Goal: Information Seeking & Learning: Learn about a topic

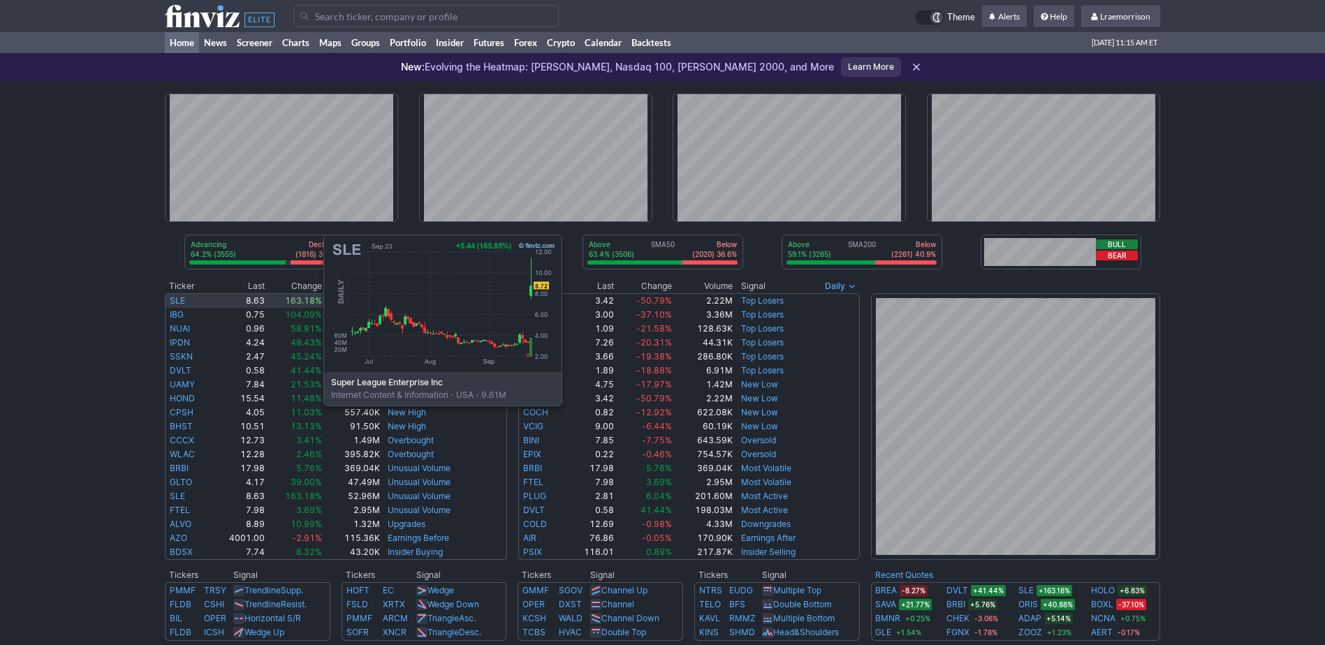
click at [184, 301] on link "SLE" at bounding box center [177, 300] width 15 height 10
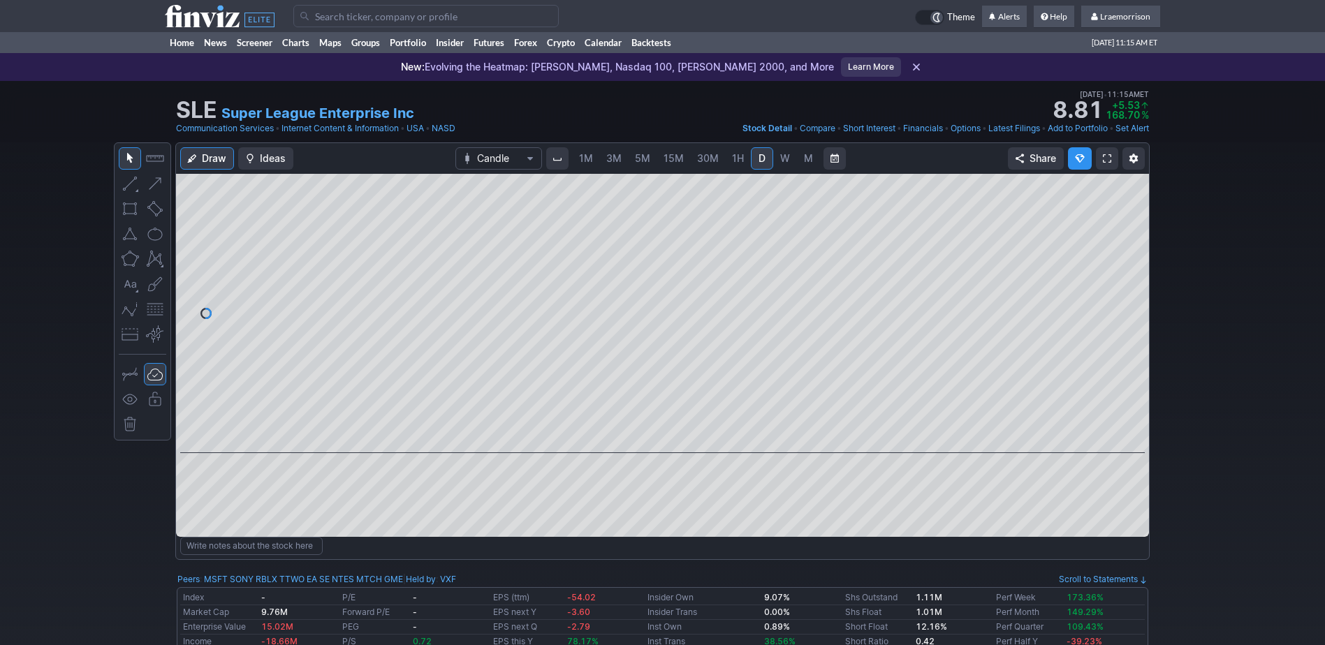
click at [580, 162] on span "1M" at bounding box center [586, 158] width 14 height 12
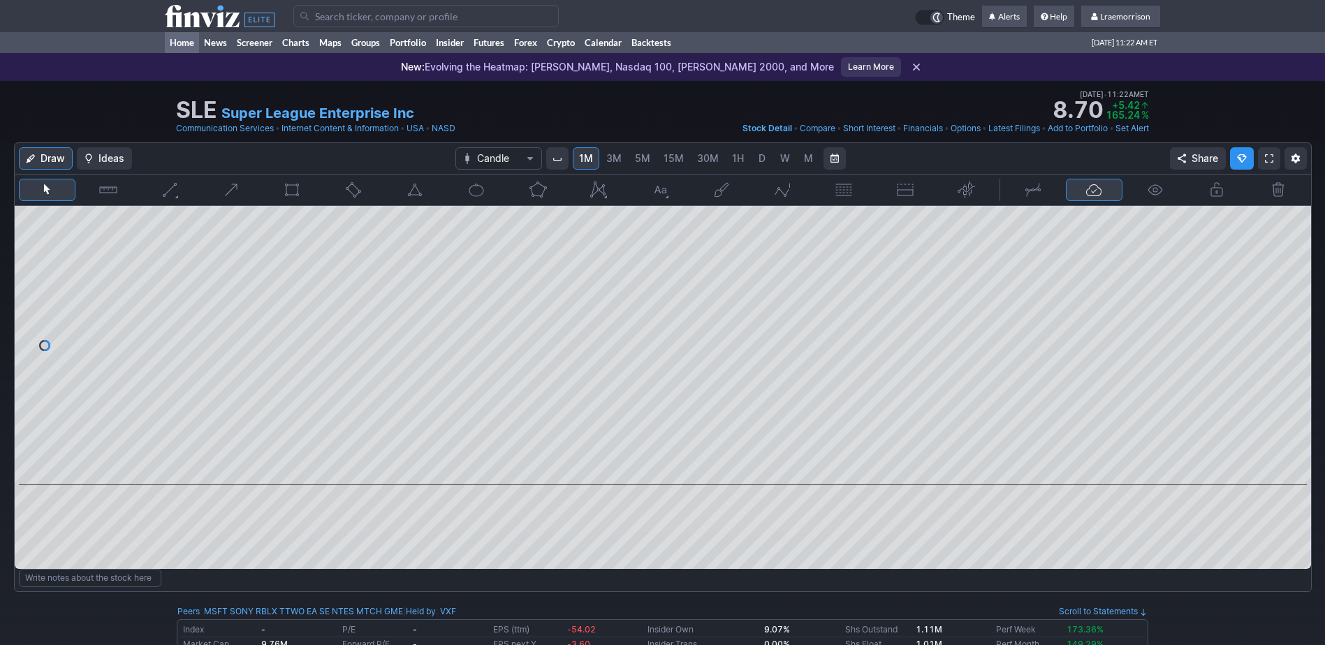
click at [178, 45] on link "Home" at bounding box center [182, 42] width 34 height 21
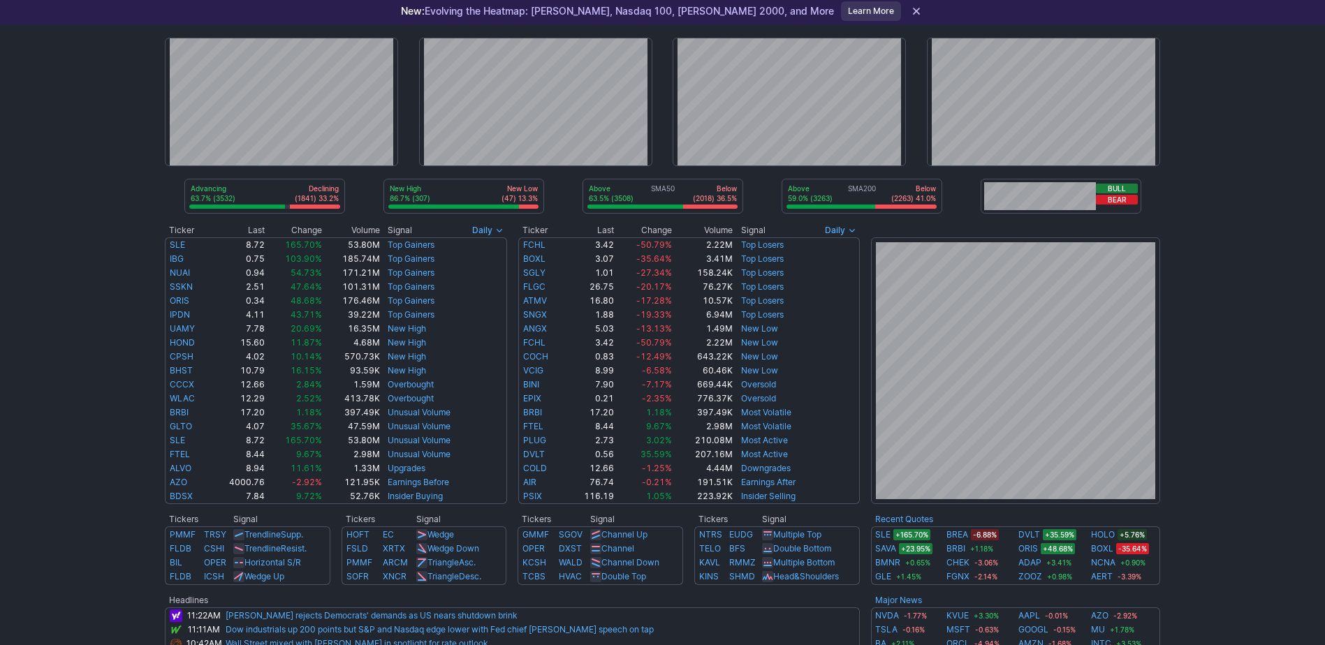
scroll to position [70, 0]
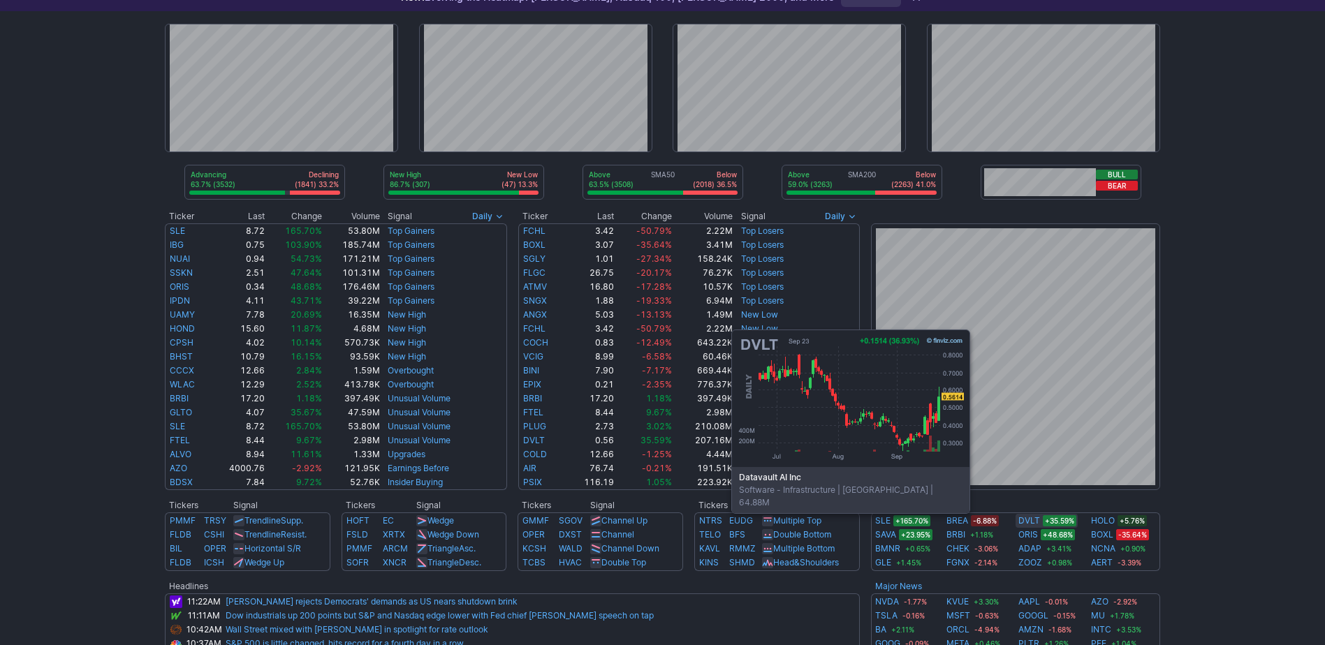
click at [1031, 522] on link "DVLT" at bounding box center [1029, 521] width 22 height 14
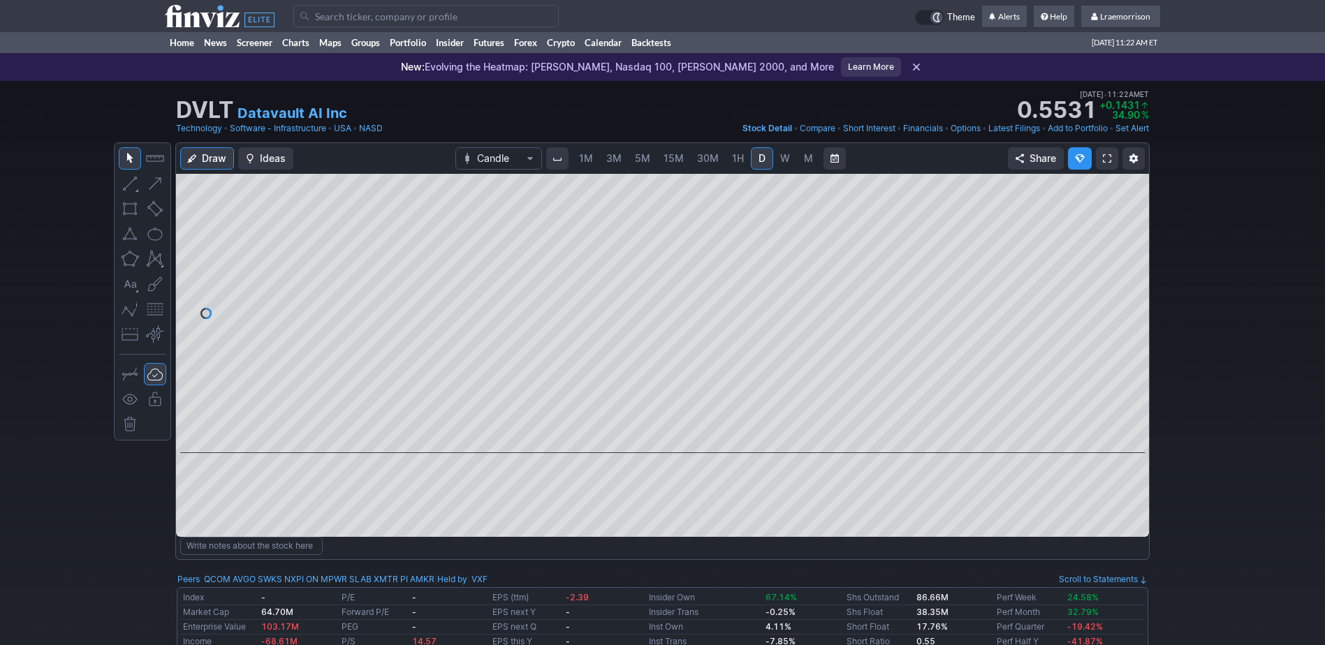
click at [585, 156] on span "1M" at bounding box center [586, 158] width 14 height 12
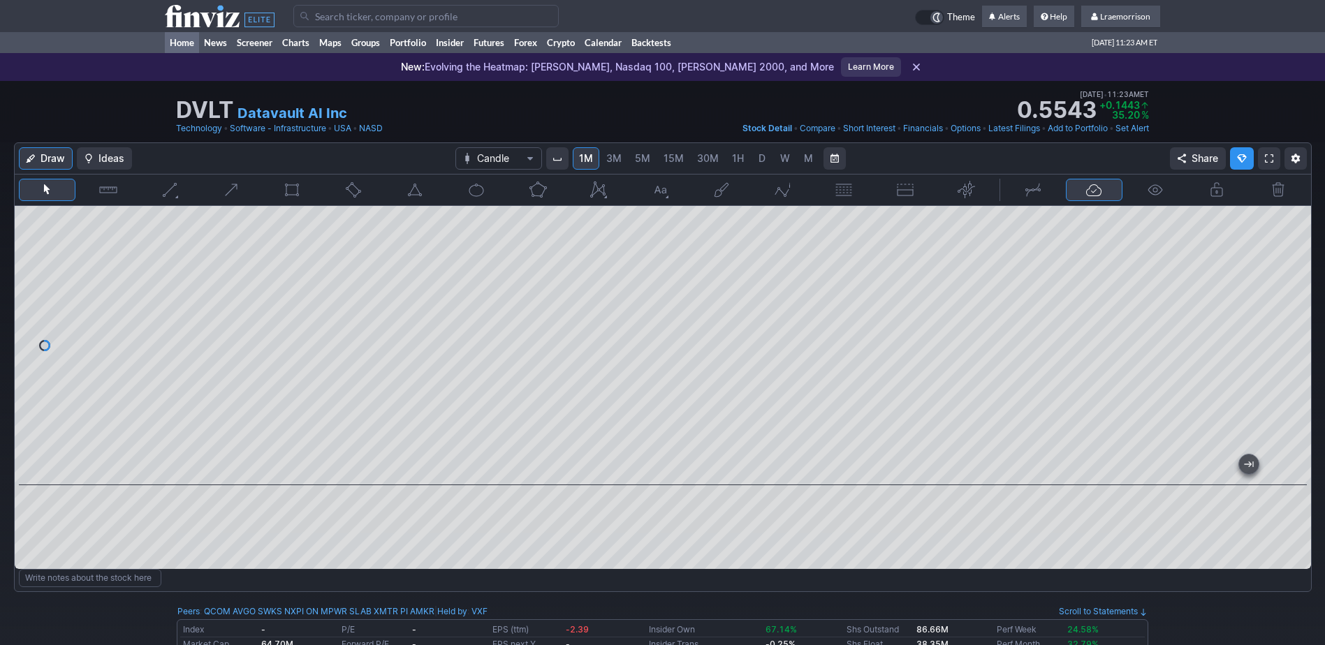
click at [177, 40] on link "Home" at bounding box center [182, 42] width 34 height 21
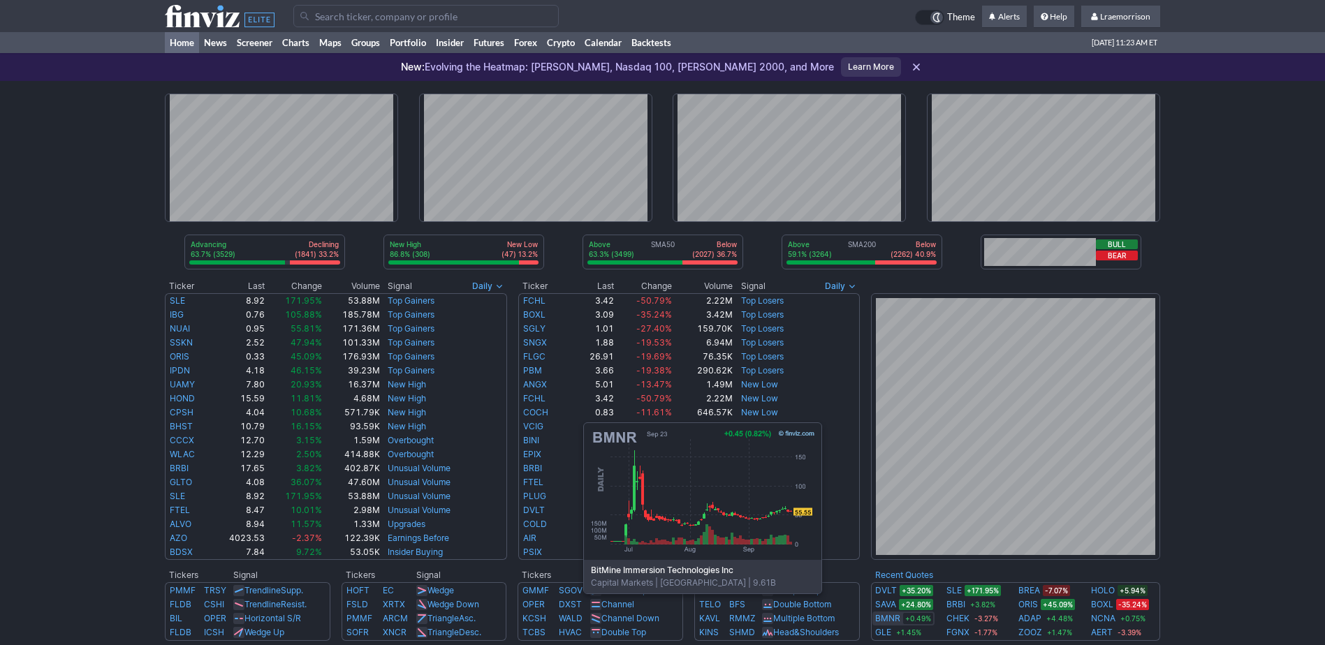
click at [883, 614] on link "BMNR" at bounding box center [887, 619] width 25 height 14
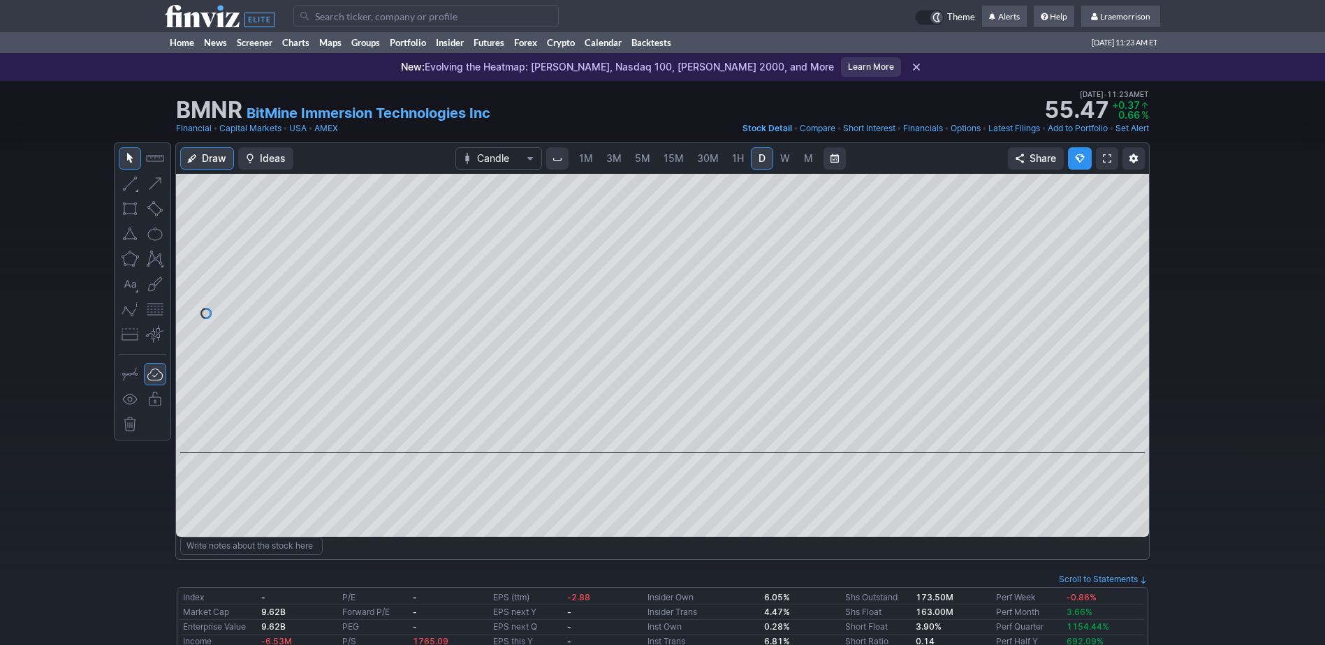
click at [586, 160] on span "1M" at bounding box center [586, 158] width 14 height 12
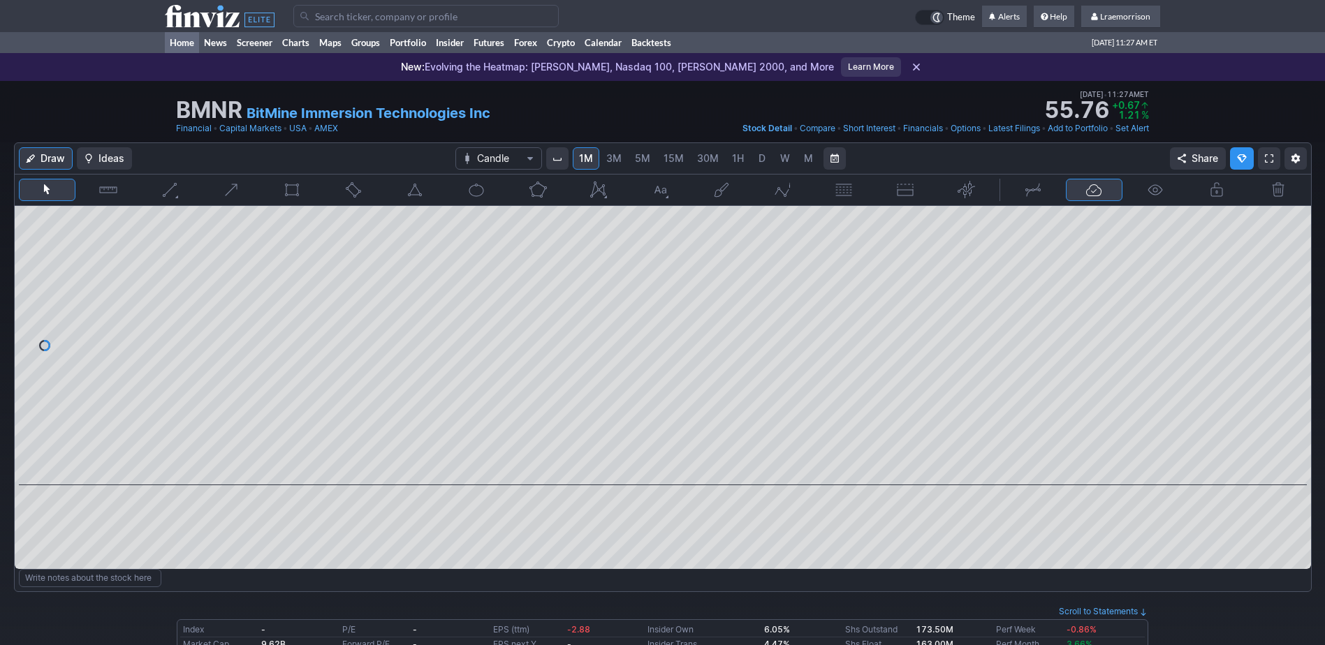
click at [182, 41] on link "Home" at bounding box center [182, 42] width 34 height 21
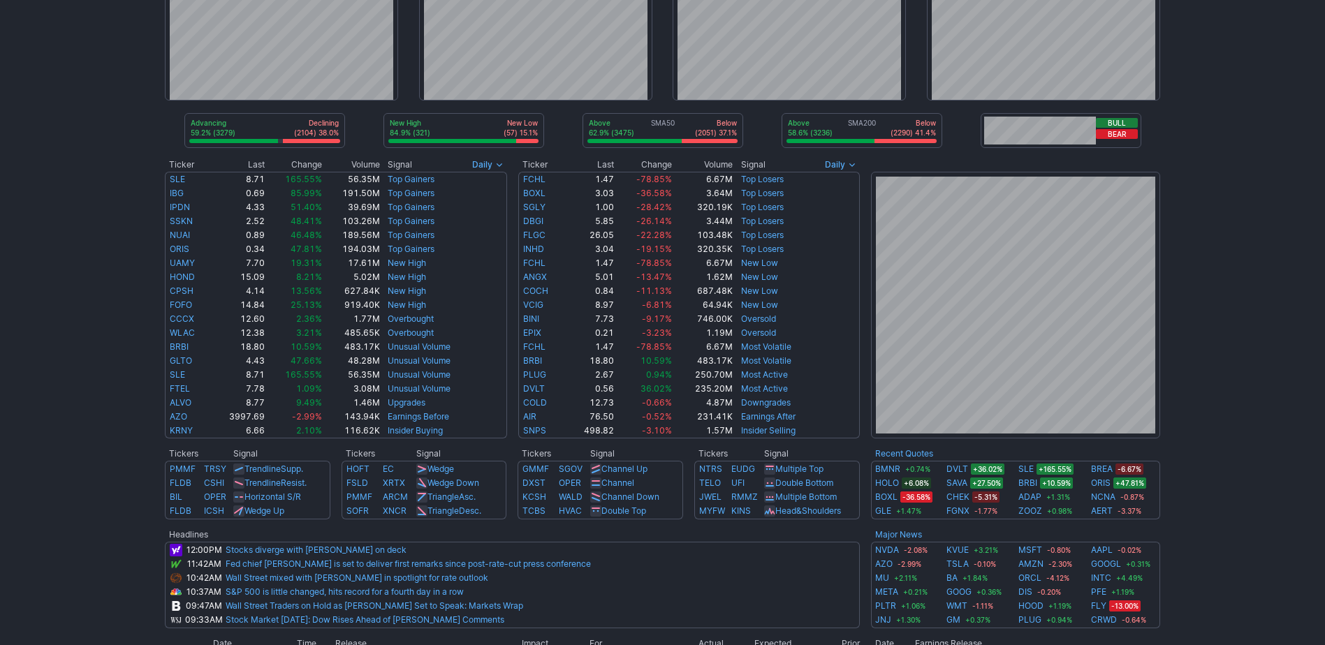
scroll to position [70, 0]
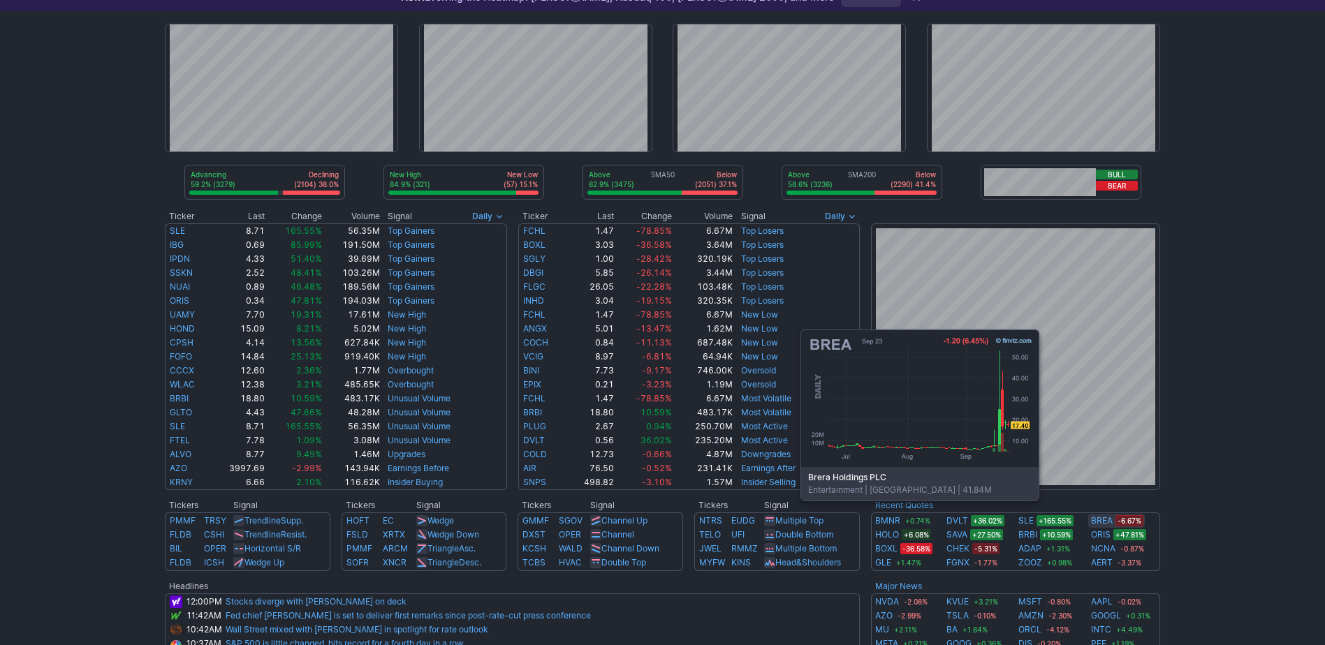
click at [1100, 522] on link "BREA" at bounding box center [1102, 521] width 22 height 14
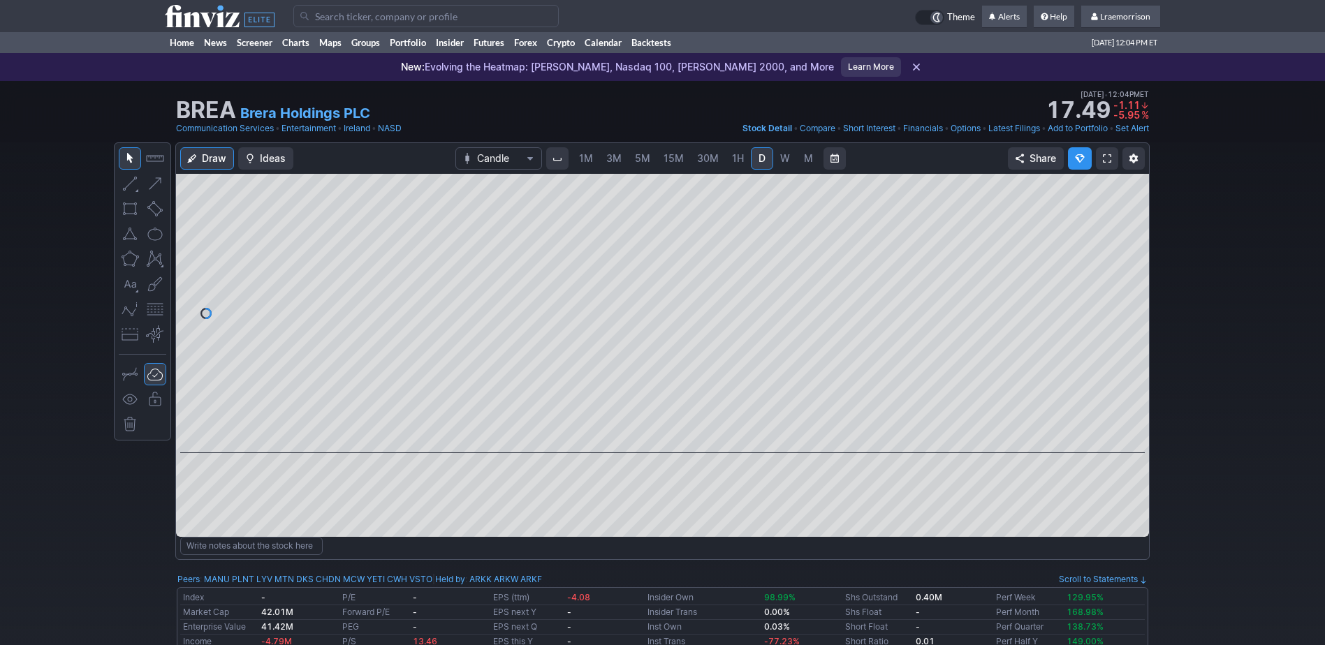
click at [577, 159] on link "1M" at bounding box center [586, 158] width 27 height 22
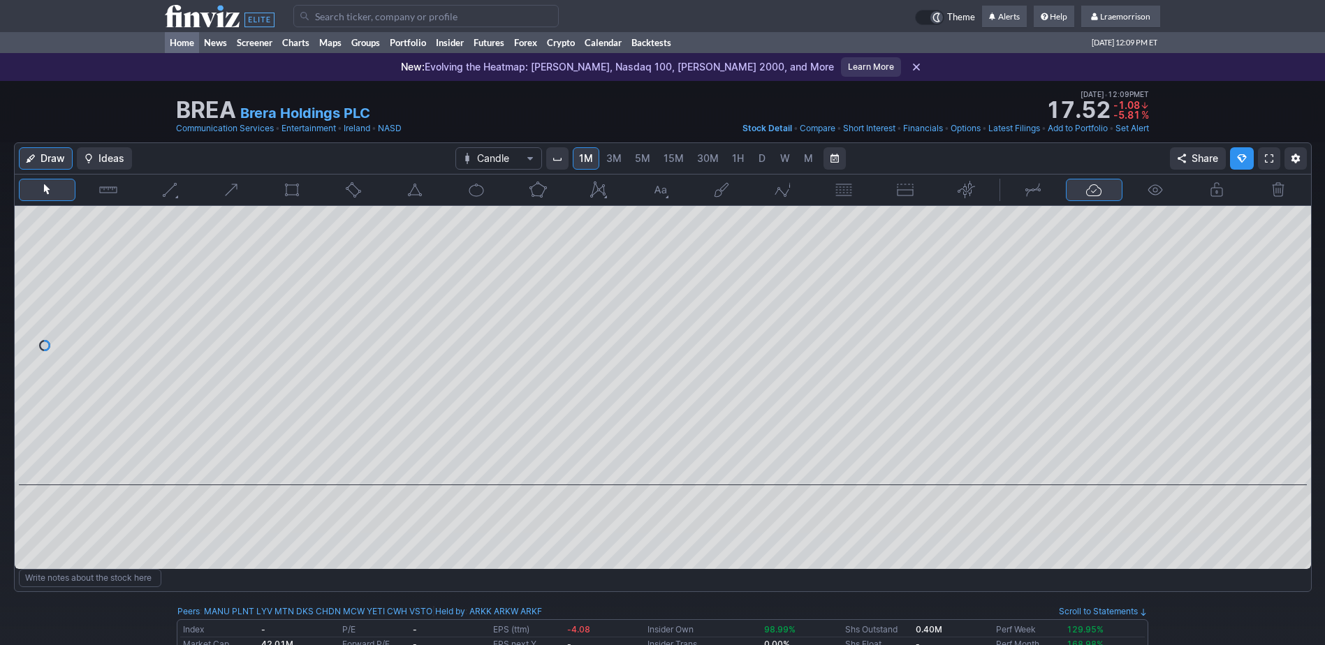
click at [182, 40] on link "Home" at bounding box center [182, 42] width 34 height 21
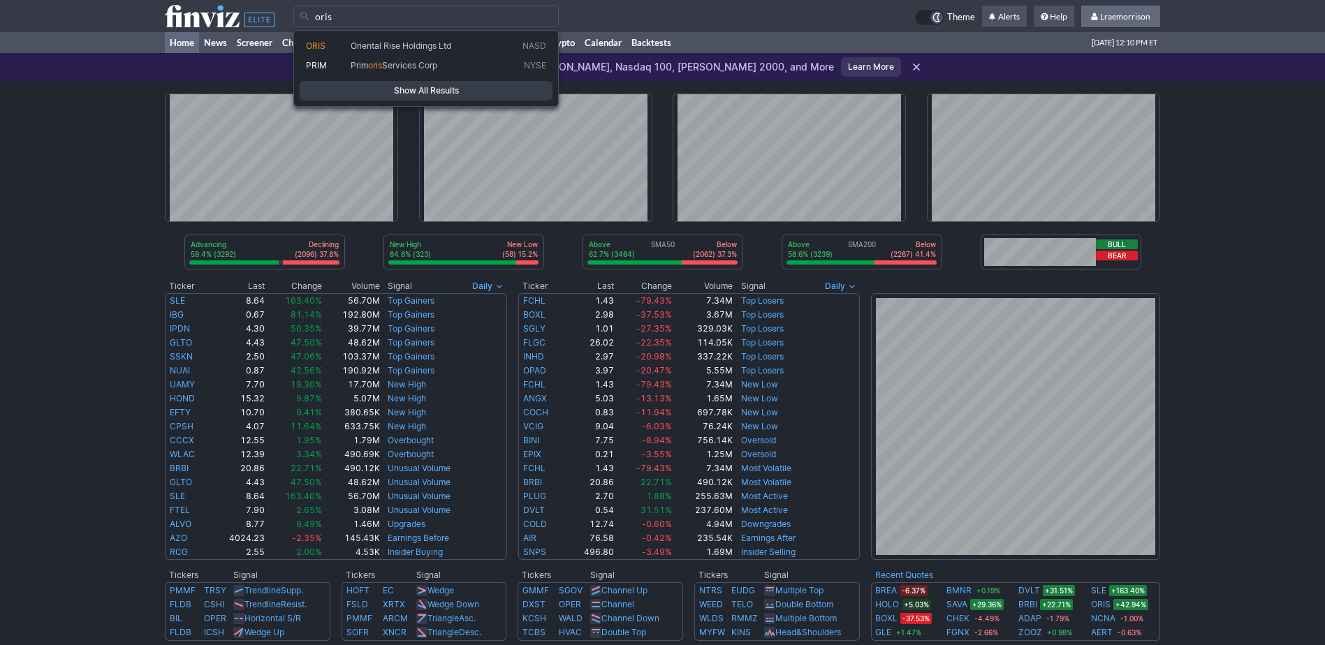
type input "oris"
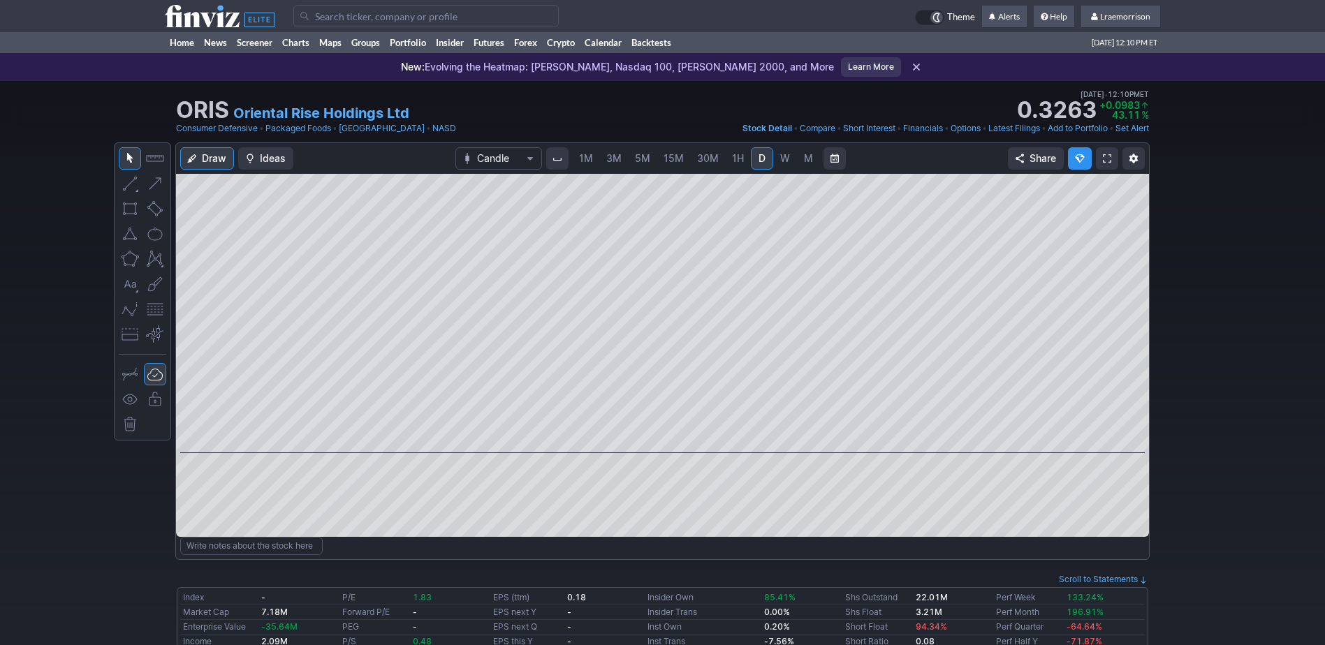
click at [584, 156] on span "1M" at bounding box center [586, 158] width 14 height 12
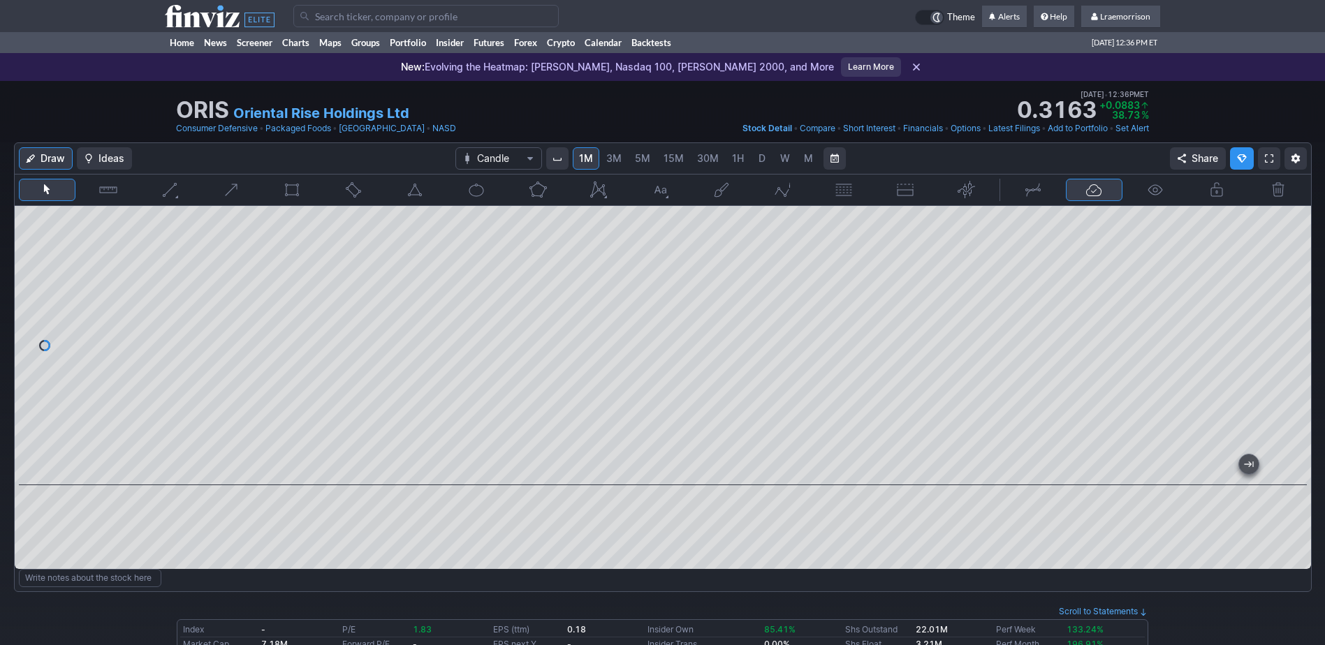
click at [345, 18] on input "Search" at bounding box center [425, 16] width 265 height 22
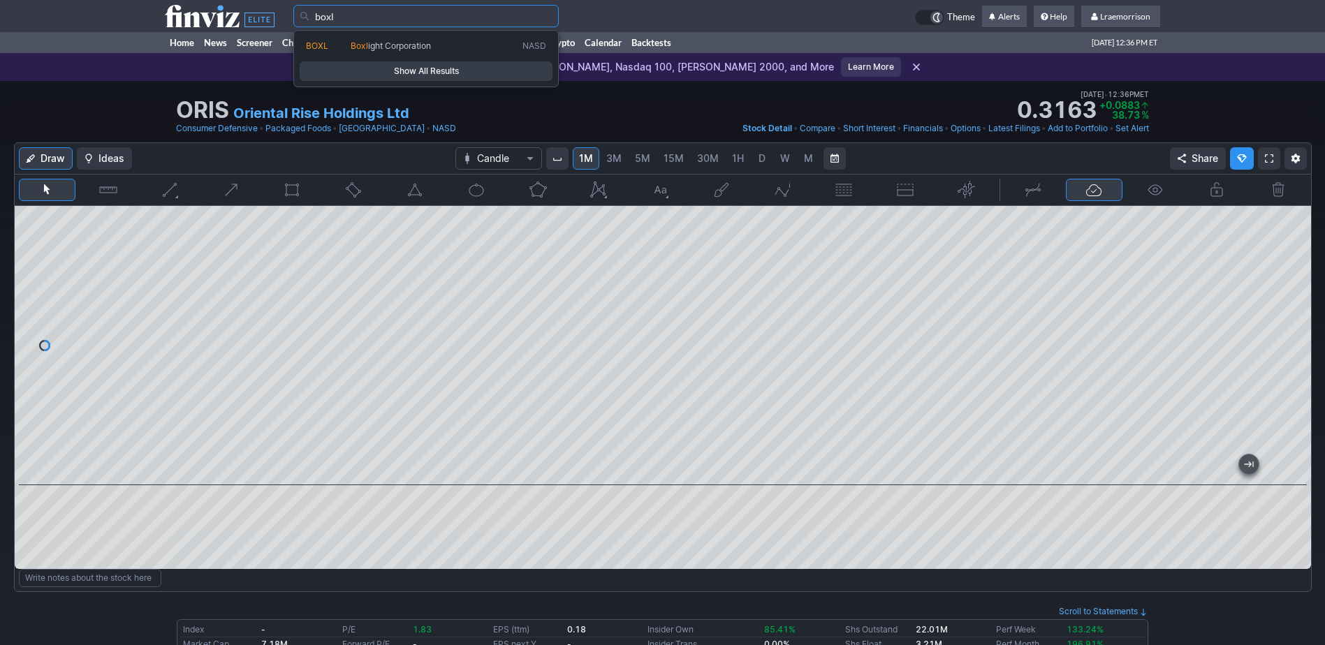
type input "boxl"
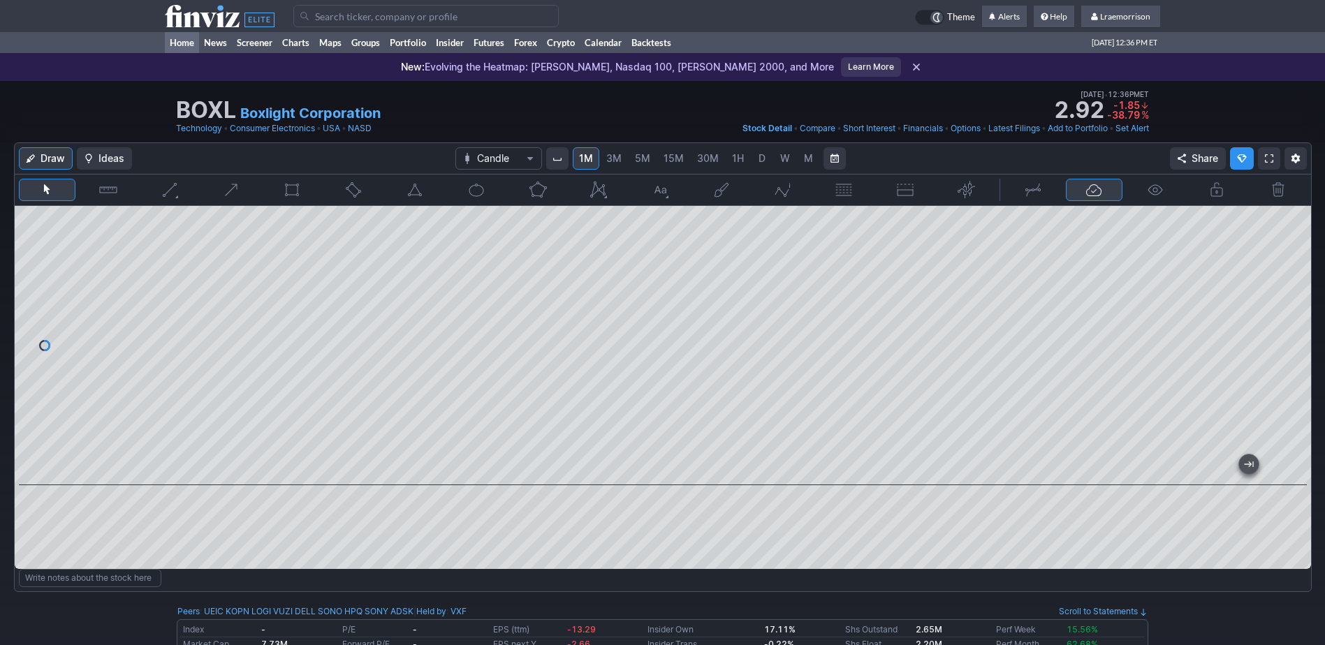
click at [171, 42] on link "Home" at bounding box center [182, 42] width 34 height 21
